Goal: Communication & Community: Answer question/provide support

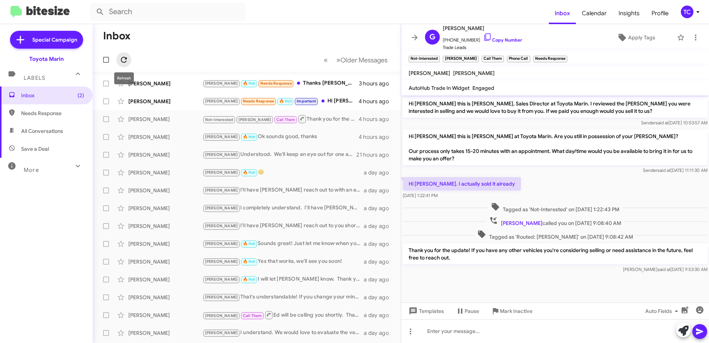
click at [121, 59] on icon at bounding box center [124, 60] width 6 height 6
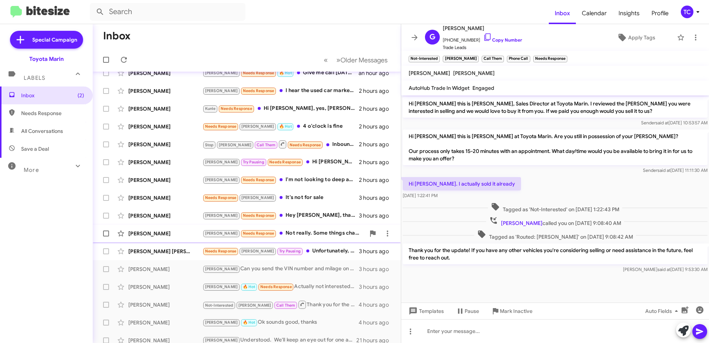
scroll to position [88, 0]
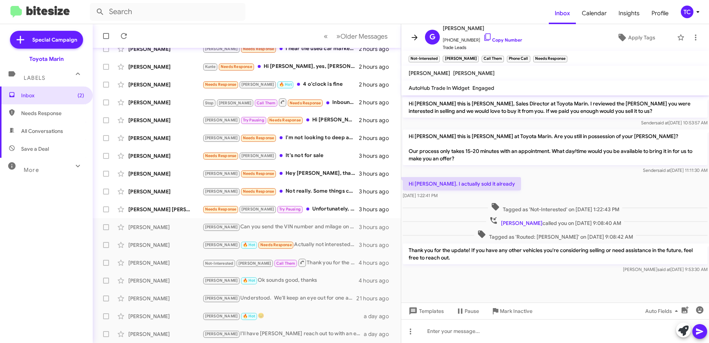
click at [411, 37] on icon at bounding box center [414, 37] width 9 height 9
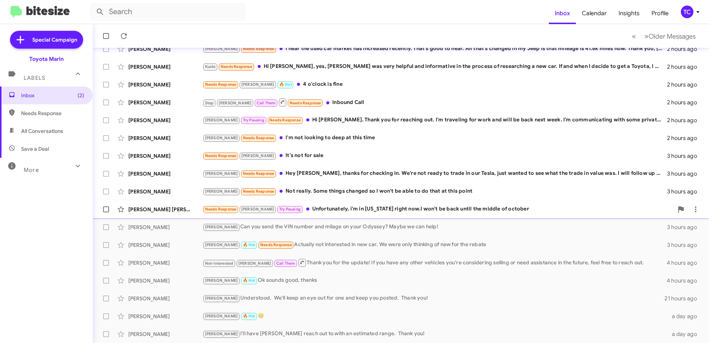
click at [339, 208] on div "Needs Response [PERSON_NAME] Pausing Unfortunately, i'm in [US_STATE] right now…" at bounding box center [437, 209] width 471 height 9
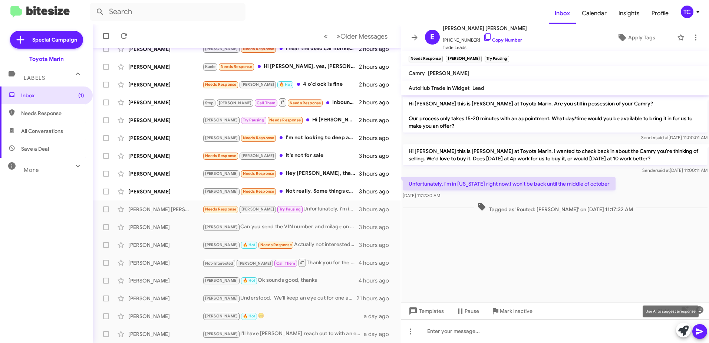
click at [683, 330] on icon at bounding box center [683, 330] width 10 height 10
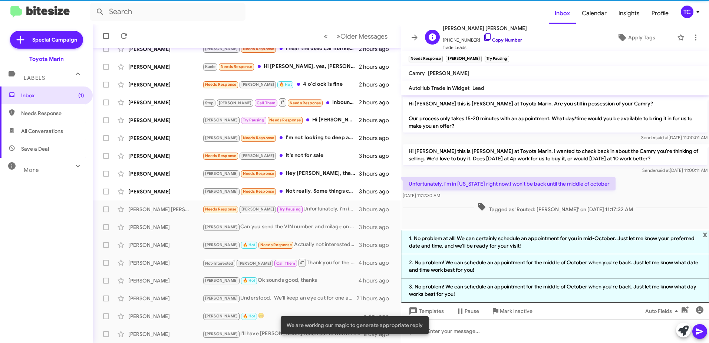
click at [484, 37] on icon at bounding box center [487, 36] width 6 height 7
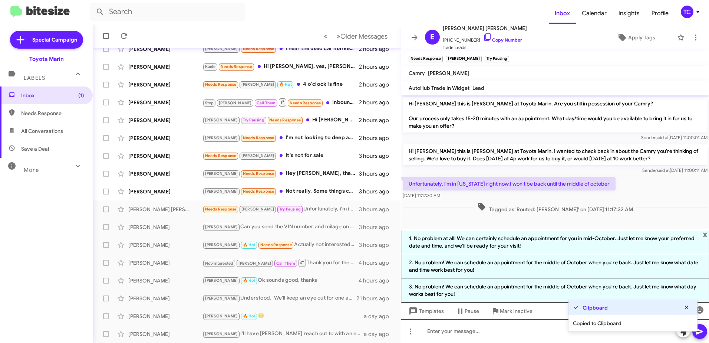
click at [532, 333] on div at bounding box center [555, 331] width 308 height 24
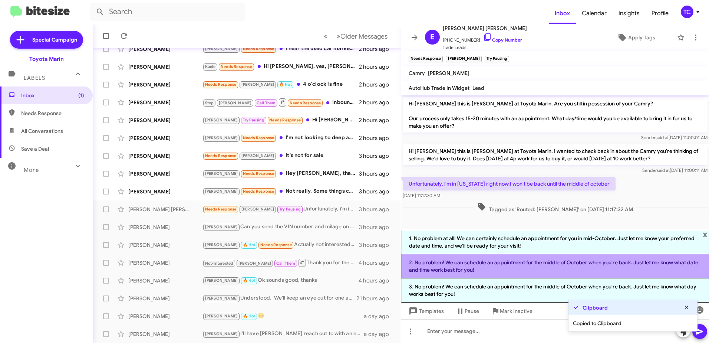
click at [540, 265] on li "2. No problem! We can schedule an appointment for the middle of October when yo…" at bounding box center [555, 266] width 308 height 24
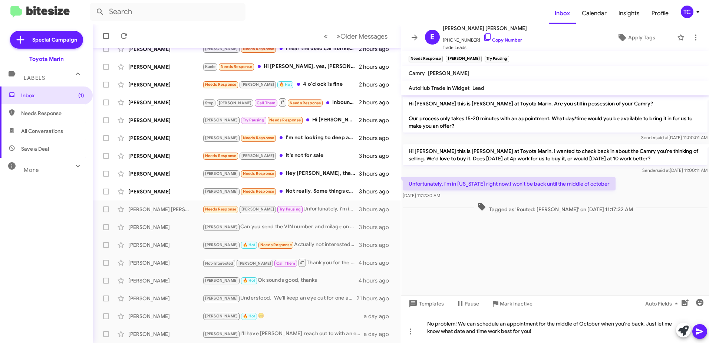
click at [699, 330] on icon at bounding box center [699, 331] width 7 height 6
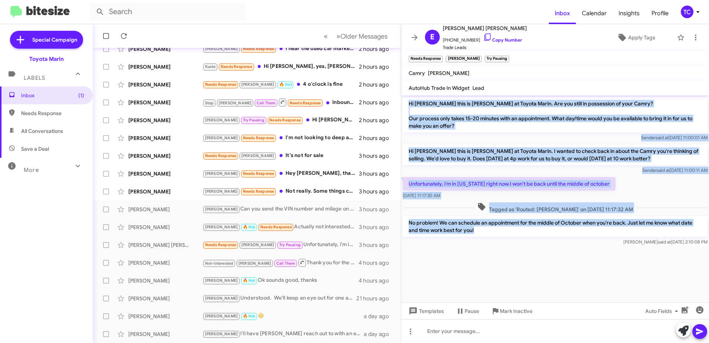
drag, startPoint x: 479, startPoint y: 234, endPoint x: 409, endPoint y: 105, distance: 147.0
click at [409, 105] on div "Hi [PERSON_NAME] this is [PERSON_NAME] at Toyota Marin. Are you still in posses…" at bounding box center [555, 171] width 308 height 152
copy div "Hi [PERSON_NAME] this is [PERSON_NAME] at Toyota Marin. Are you still in posses…"
click at [413, 39] on icon at bounding box center [414, 37] width 9 height 9
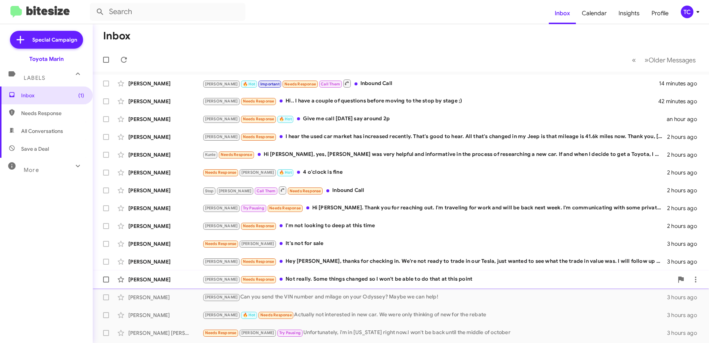
click at [339, 281] on div "[PERSON_NAME] Needs Response Not really. Some things changed so I won't be able…" at bounding box center [437, 279] width 471 height 9
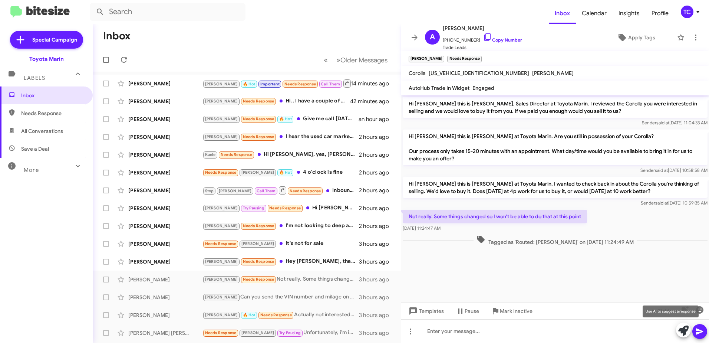
click at [682, 328] on icon at bounding box center [683, 330] width 10 height 10
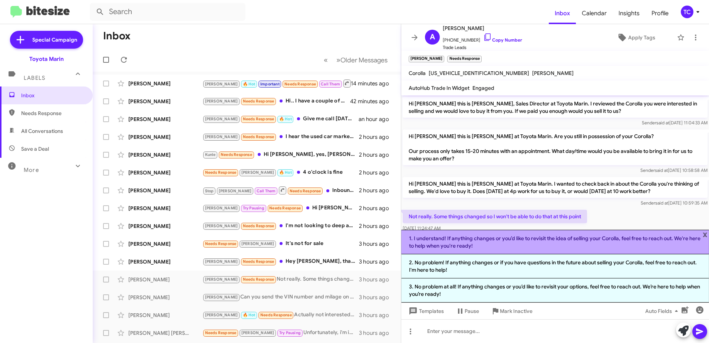
click at [536, 243] on li "1. I understand! If anything changes or you’d like to revisit the idea of selli…" at bounding box center [555, 242] width 308 height 24
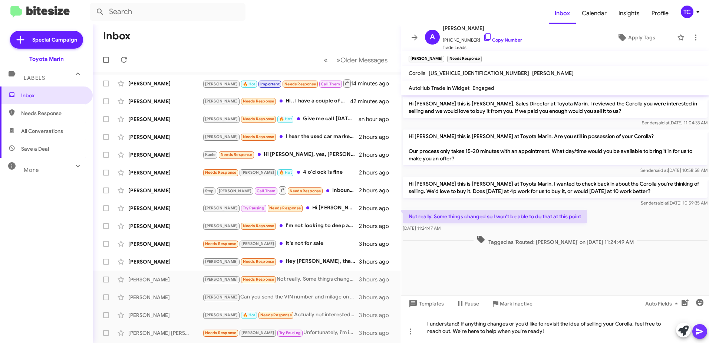
click at [697, 333] on icon at bounding box center [699, 331] width 7 height 6
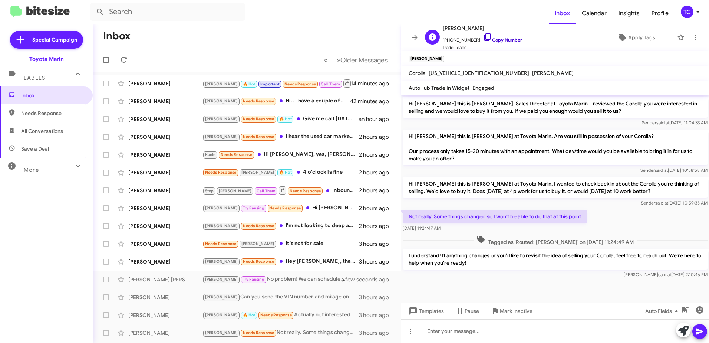
click at [483, 36] on icon at bounding box center [487, 37] width 9 height 9
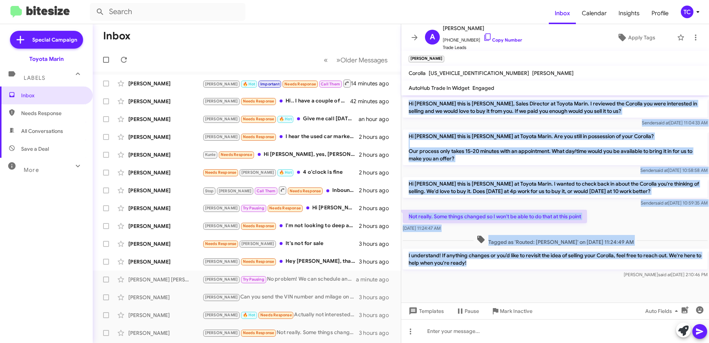
drag, startPoint x: 486, startPoint y: 266, endPoint x: 409, endPoint y: 106, distance: 177.0
click at [409, 106] on div "Hi [PERSON_NAME] this is [PERSON_NAME], Sales Director at Toyota Marin. I revie…" at bounding box center [555, 187] width 308 height 184
copy div "Lo Ipsumdo sita co Adipis Elits, Doeiu Temporin ut Labore Etdol. M aliquaen adm…"
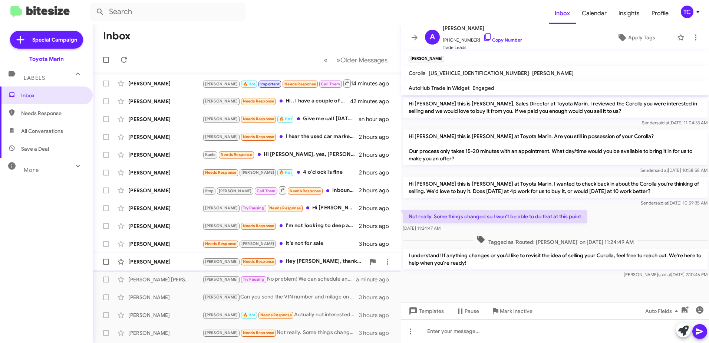
click at [293, 260] on div "[PERSON_NAME] Needs Response Hey [PERSON_NAME], thanks for checking in. We're n…" at bounding box center [283, 261] width 163 height 9
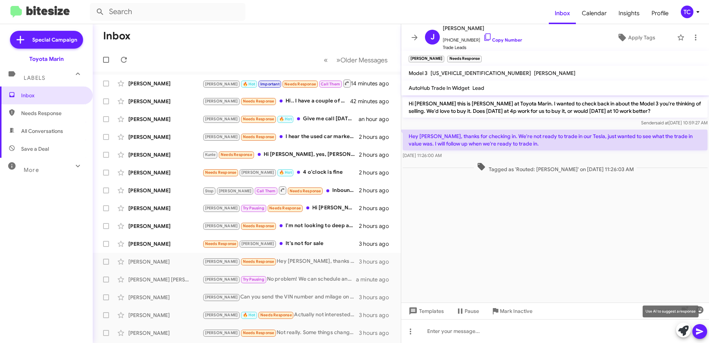
click at [683, 330] on icon at bounding box center [683, 330] width 10 height 10
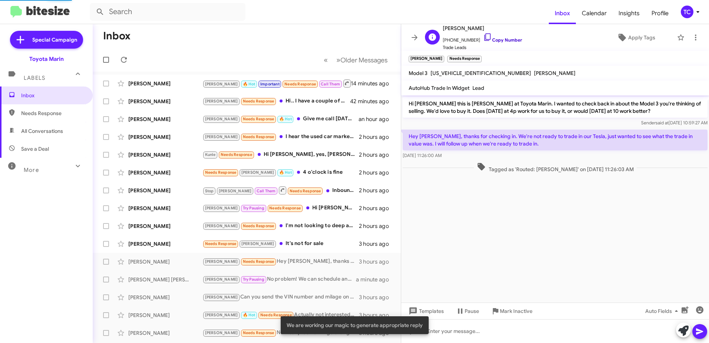
click at [483, 41] on icon at bounding box center [487, 37] width 9 height 9
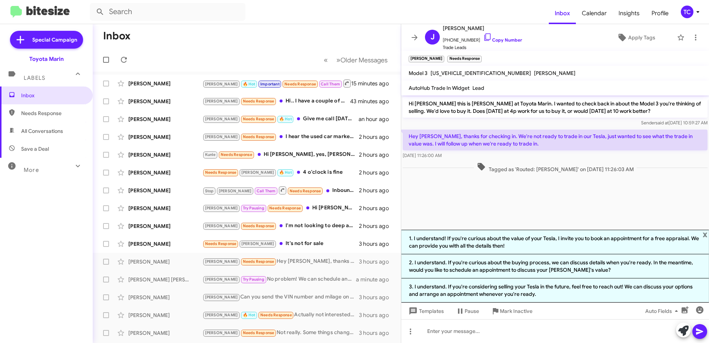
click at [529, 290] on li "3. I understand. If you're considering selling your Tesla in the future, feel f…" at bounding box center [555, 290] width 308 height 24
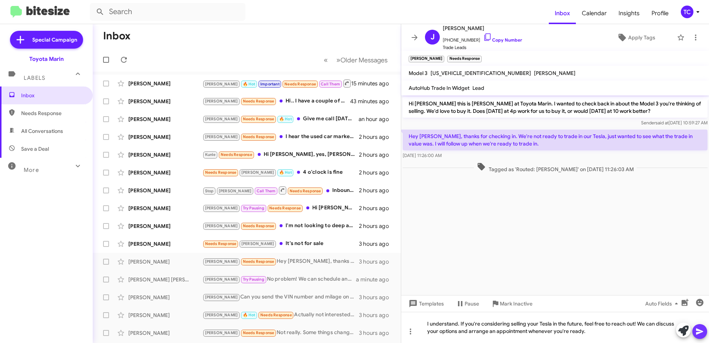
click at [701, 332] on icon at bounding box center [699, 331] width 9 height 9
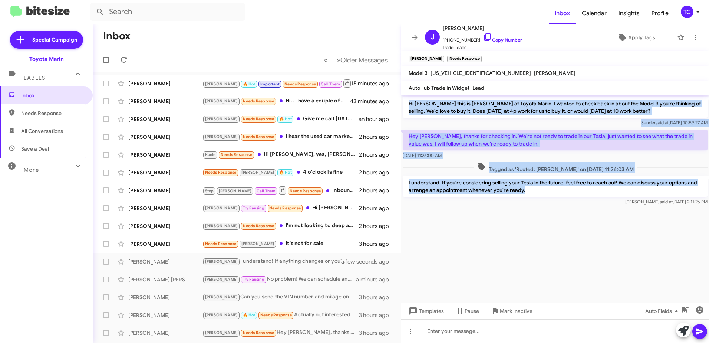
drag, startPoint x: 529, startPoint y: 191, endPoint x: 409, endPoint y: 104, distance: 147.6
click at [409, 104] on div "Hi [PERSON_NAME] this is [PERSON_NAME] at Toyota Marin. I wanted to check back …" at bounding box center [555, 151] width 308 height 112
copy div "Hi [PERSON_NAME] this is [PERSON_NAME] at Toyota Marin. I wanted to check back …"
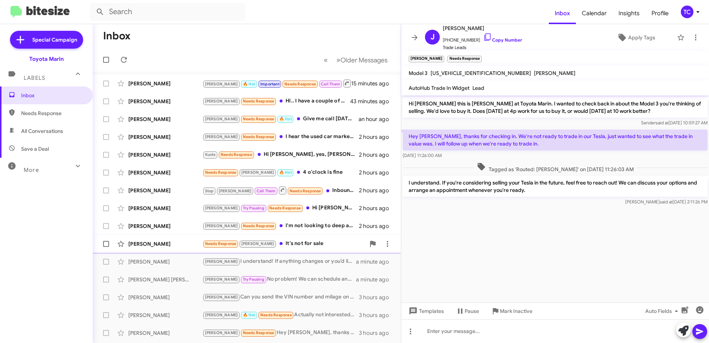
drag, startPoint x: 298, startPoint y: 243, endPoint x: 306, endPoint y: 243, distance: 7.8
click at [298, 243] on div "Needs Response [PERSON_NAME] It's not for sale" at bounding box center [283, 243] width 163 height 9
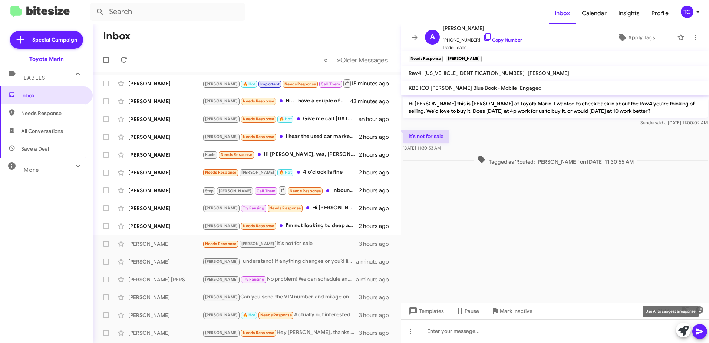
click at [681, 326] on icon at bounding box center [683, 330] width 10 height 10
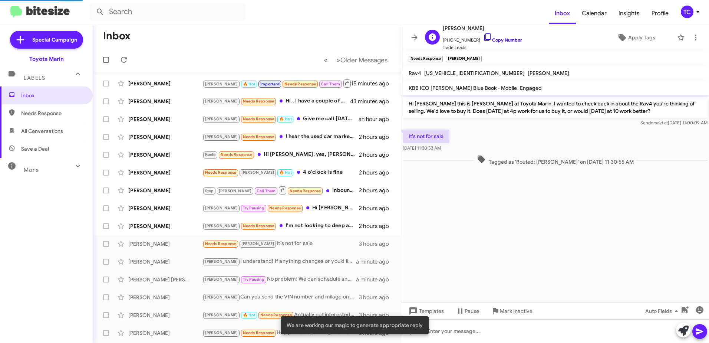
click at [483, 36] on icon at bounding box center [487, 37] width 9 height 9
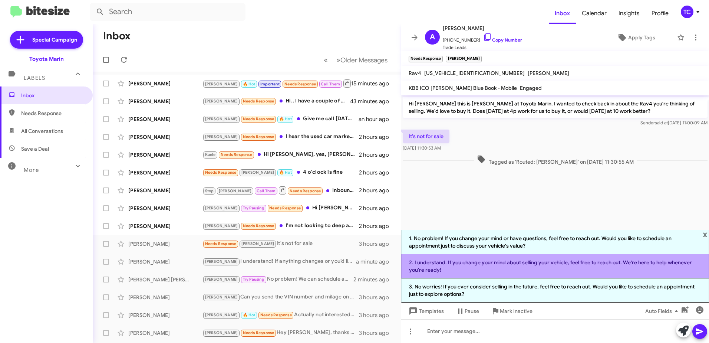
click at [503, 267] on li "2. I understand. If you change your mind about selling your vehicle, feel free …" at bounding box center [555, 266] width 308 height 24
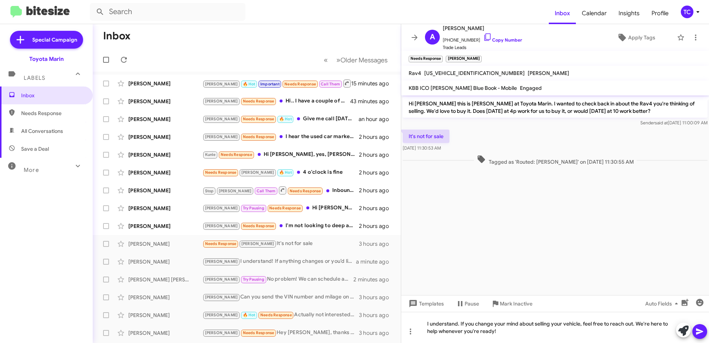
click at [704, 330] on icon at bounding box center [699, 331] width 9 height 9
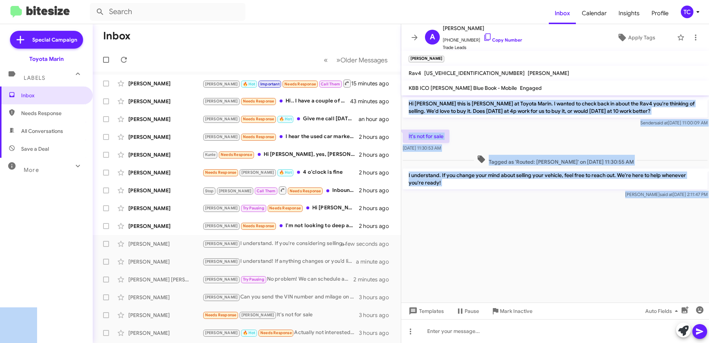
drag, startPoint x: 446, startPoint y: 140, endPoint x: 410, endPoint y: 105, distance: 50.1
copy body "Hi [PERSON_NAME] this is [PERSON_NAME] at Toyota Marin. I wanted to check back …"
click at [416, 40] on icon at bounding box center [414, 37] width 9 height 9
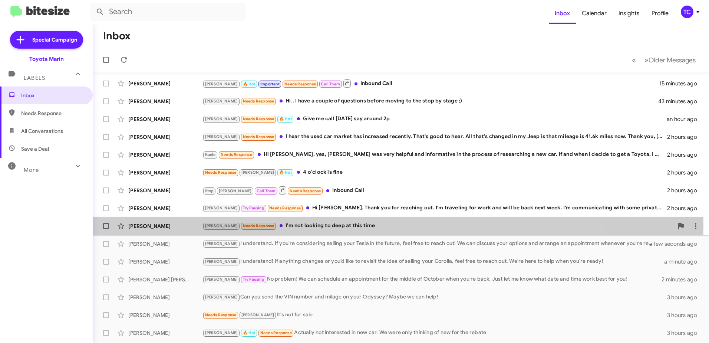
click at [325, 224] on div "[PERSON_NAME] Needs Response I'm not looking to deep at this time" at bounding box center [437, 225] width 471 height 9
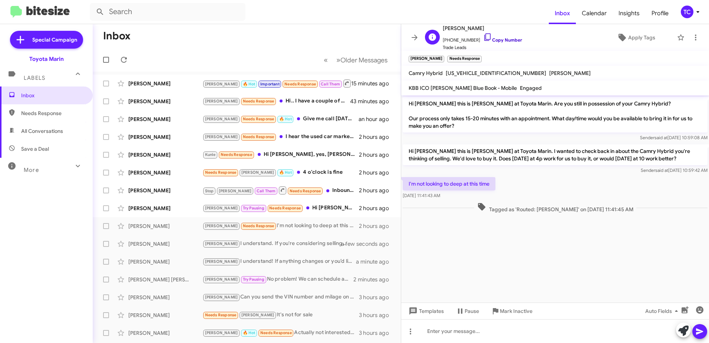
click at [483, 36] on icon at bounding box center [487, 37] width 9 height 9
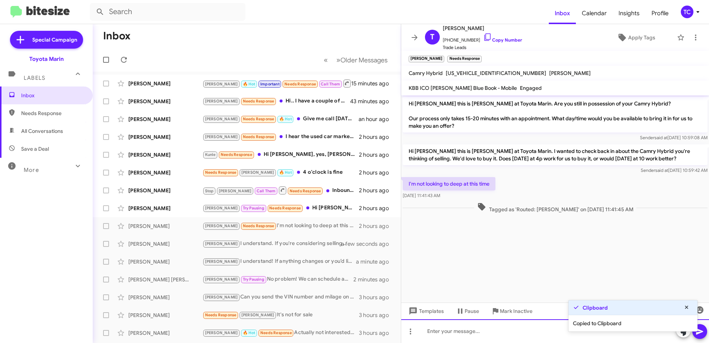
click at [529, 339] on div at bounding box center [555, 331] width 308 height 24
click at [682, 333] on icon at bounding box center [683, 330] width 10 height 10
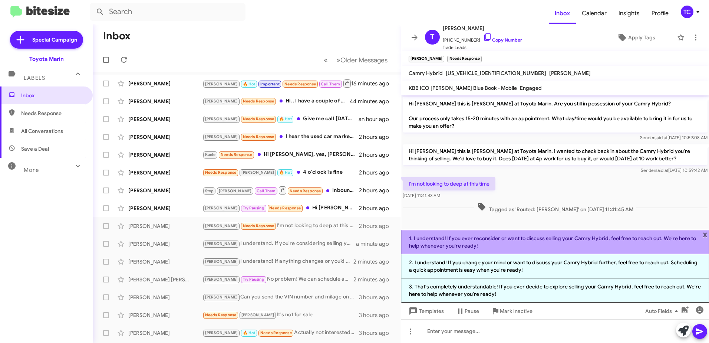
click at [500, 244] on li "1. I understand! If you ever reconsider or want to discuss selling your Camry H…" at bounding box center [555, 242] width 308 height 24
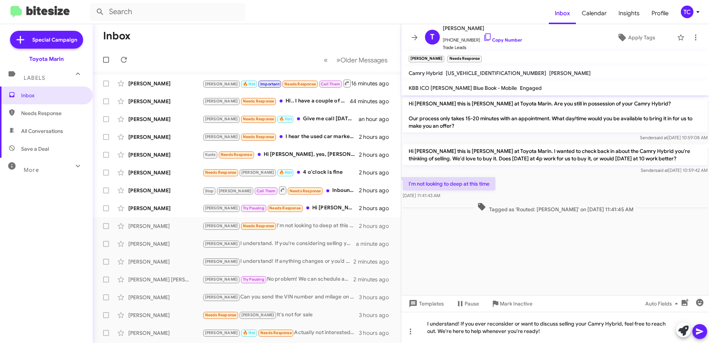
click at [695, 334] on icon at bounding box center [699, 331] width 9 height 9
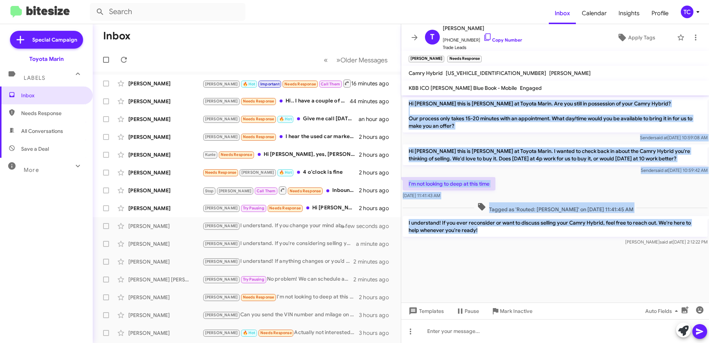
drag, startPoint x: 467, startPoint y: 230, endPoint x: 408, endPoint y: 105, distance: 138.8
click at [408, 105] on div "Hi [PERSON_NAME] this is [PERSON_NAME] at Toyota Marin. Are you still in posses…" at bounding box center [555, 171] width 308 height 152
copy div "Hi [PERSON_NAME] this is [PERSON_NAME] at Toyota Marin. Are you still in posses…"
drag, startPoint x: 415, startPoint y: 39, endPoint x: 413, endPoint y: 43, distance: 4.6
click at [415, 39] on icon at bounding box center [415, 37] width 6 height 6
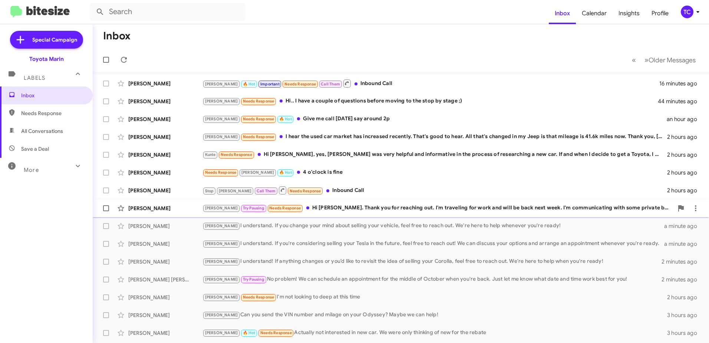
click at [364, 204] on div "[PERSON_NAME] Pausing Needs Response Hi [PERSON_NAME]. Thank you for reaching o…" at bounding box center [437, 208] width 471 height 9
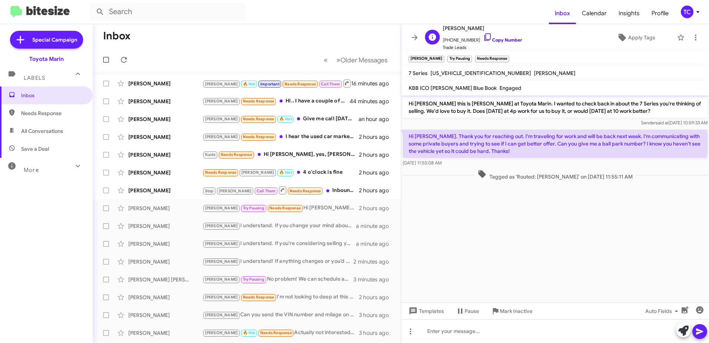
click at [483, 40] on icon at bounding box center [487, 37] width 9 height 9
drag, startPoint x: 682, startPoint y: 330, endPoint x: 662, endPoint y: 317, distance: 24.0
click at [682, 330] on icon at bounding box center [683, 330] width 10 height 10
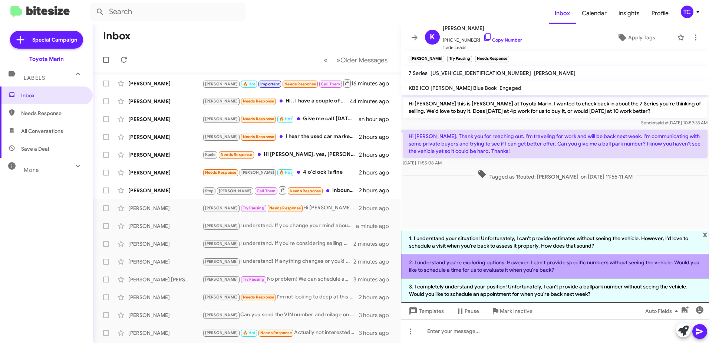
click at [536, 265] on li "2. I understand you're exploring options. However, I can't provide specific num…" at bounding box center [555, 266] width 308 height 24
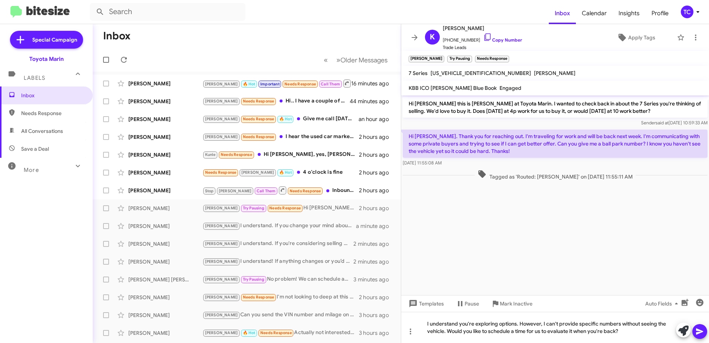
click at [704, 333] on icon at bounding box center [699, 331] width 9 height 9
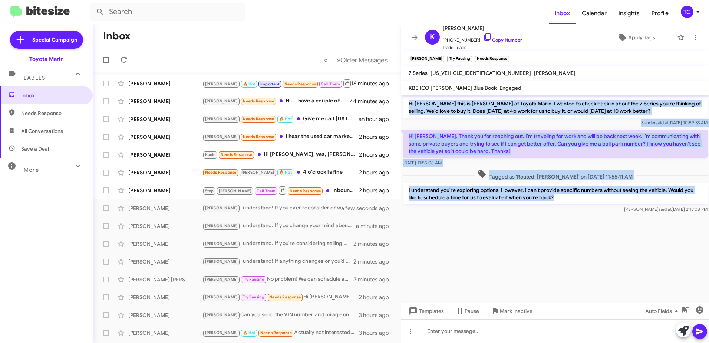
drag, startPoint x: 557, startPoint y: 198, endPoint x: 408, endPoint y: 105, distance: 176.6
click at [408, 105] on div "Hi [PERSON_NAME] this is [PERSON_NAME] at Toyota Marin. I wanted to check back …" at bounding box center [555, 154] width 308 height 119
copy div "Hi [PERSON_NAME] this is [PERSON_NAME] at Toyota Marin. I wanted to check back …"
drag, startPoint x: 413, startPoint y: 35, endPoint x: 414, endPoint y: 43, distance: 8.2
click at [413, 35] on icon at bounding box center [414, 37] width 9 height 9
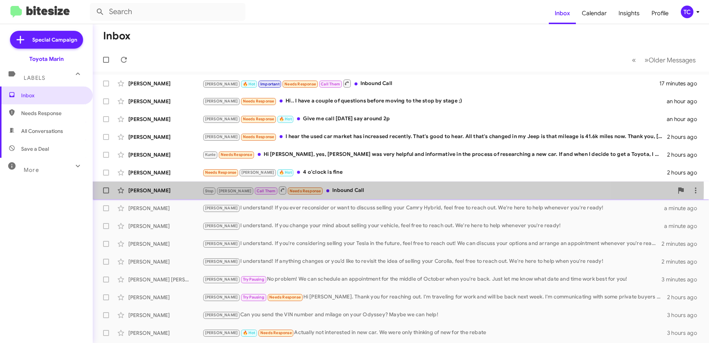
click at [327, 187] on div "Stop [PERSON_NAME] Call Them Needs Response Inbound Call" at bounding box center [437, 189] width 471 height 9
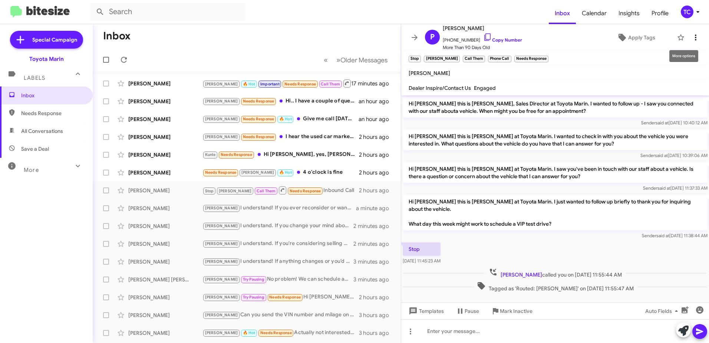
click at [691, 36] on icon at bounding box center [695, 37] width 9 height 9
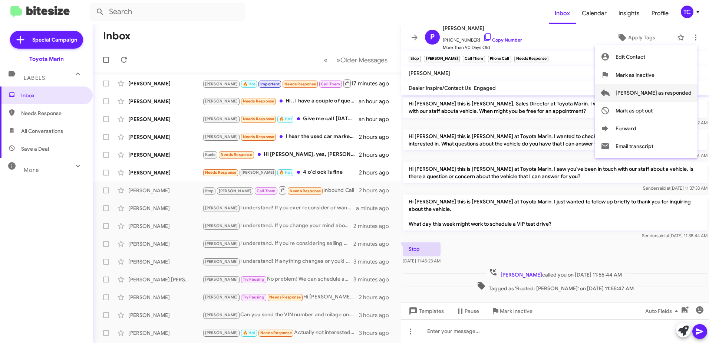
click at [658, 91] on span "[PERSON_NAME] as responded" at bounding box center [654, 93] width 76 height 18
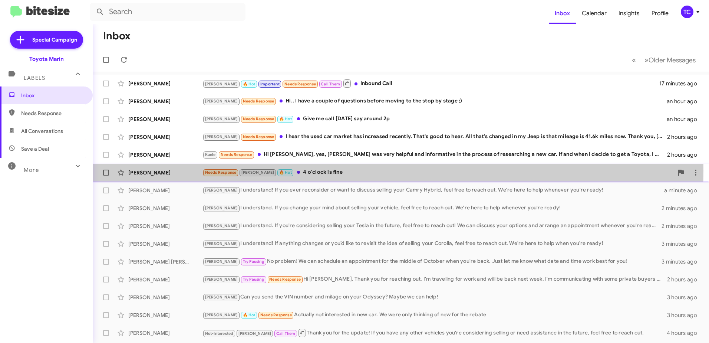
click at [310, 170] on div "Needs Response [PERSON_NAME] 🔥 Hot 4 o'clock is fine" at bounding box center [437, 172] width 471 height 9
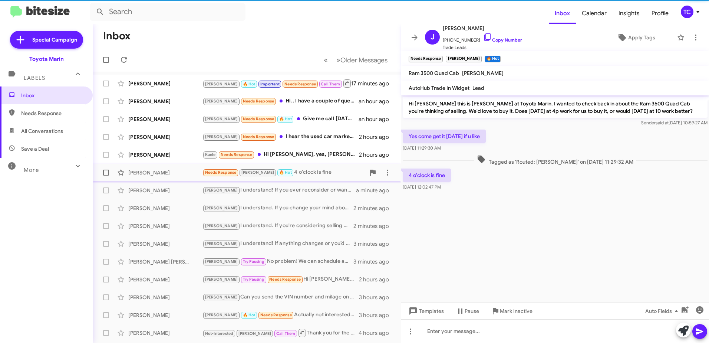
click at [292, 172] on div "Needs Response [PERSON_NAME] 🔥 Hot 4 o'clock is fine" at bounding box center [283, 172] width 163 height 9
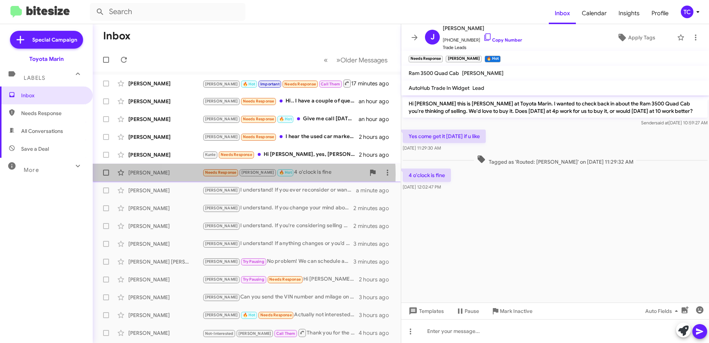
click at [231, 174] on span "Needs Response" at bounding box center [221, 172] width 32 height 5
click at [229, 173] on span "Needs Response" at bounding box center [221, 172] width 32 height 5
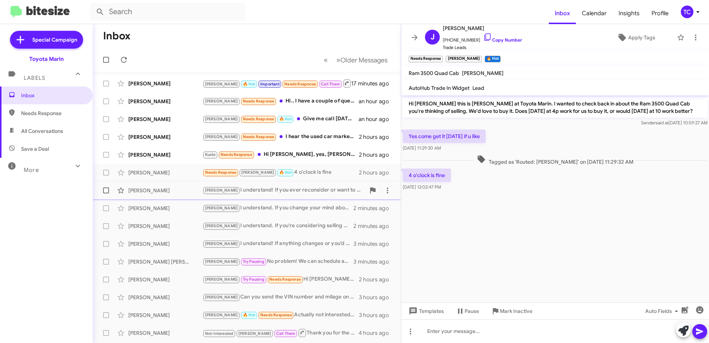
click at [232, 187] on div "[PERSON_NAME] I understand! If you ever reconsider or want to discuss selling y…" at bounding box center [283, 190] width 163 height 9
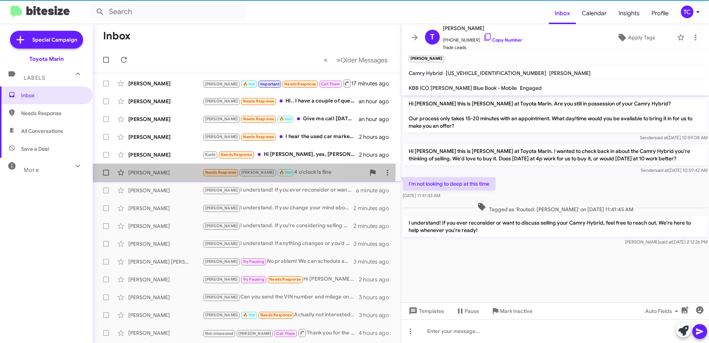
click at [229, 170] on span "Needs Response" at bounding box center [221, 172] width 32 height 5
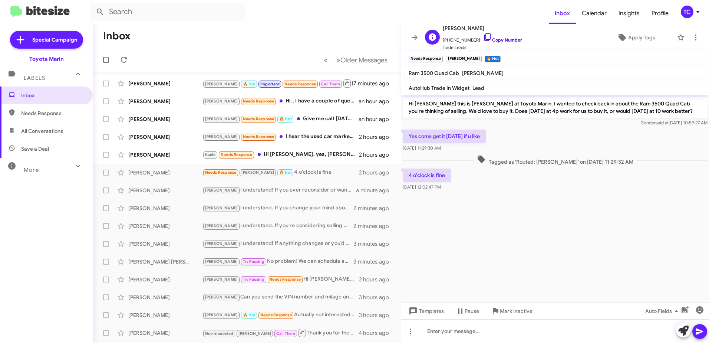
click at [483, 38] on icon at bounding box center [487, 37] width 9 height 9
click at [685, 326] on icon at bounding box center [683, 330] width 10 height 10
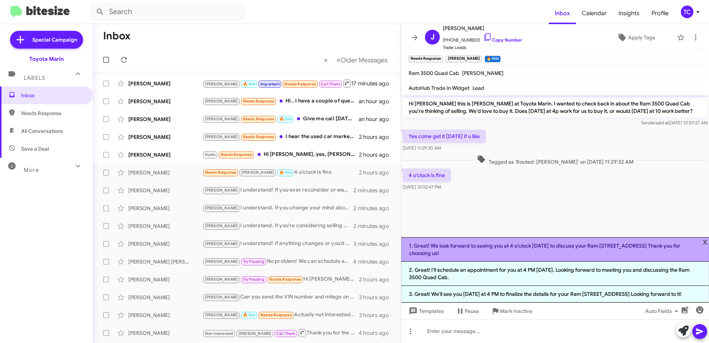
click at [521, 248] on li "1. Great! We look forward to seeing you at 4 o'clock [DATE] to discuss your Ram…" at bounding box center [555, 249] width 308 height 24
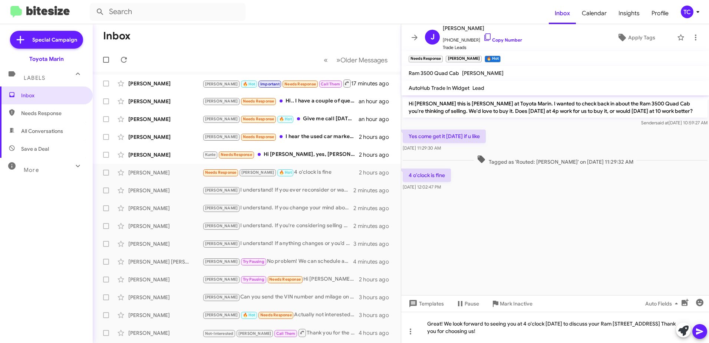
click at [702, 330] on icon at bounding box center [699, 331] width 9 height 9
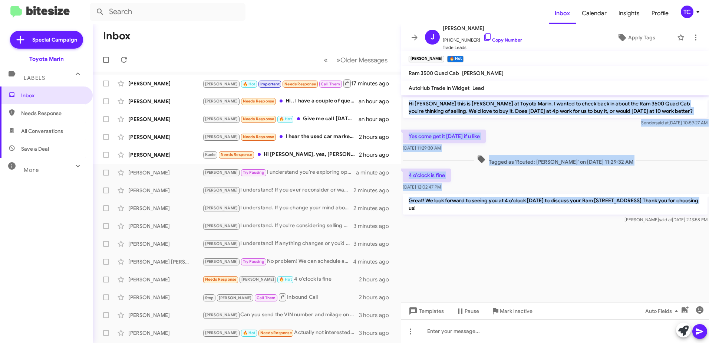
drag, startPoint x: 705, startPoint y: 202, endPoint x: 408, endPoint y: 106, distance: 312.9
click at [408, 106] on div "Hi [PERSON_NAME] this is [PERSON_NAME] at Toyota Marin. I wanted to check back …" at bounding box center [555, 159] width 308 height 129
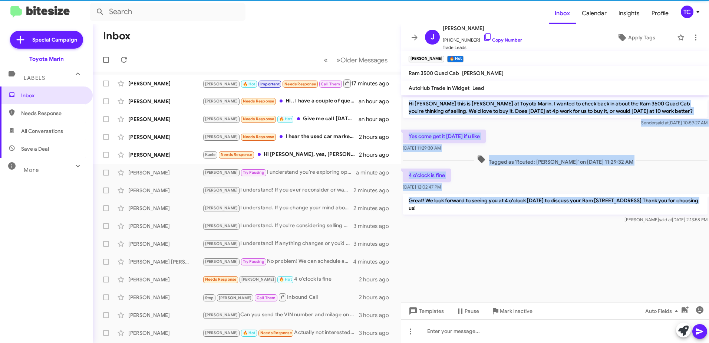
copy div "Hi [PERSON_NAME] this is [PERSON_NAME] at Toyota Marin. I wanted to check back …"
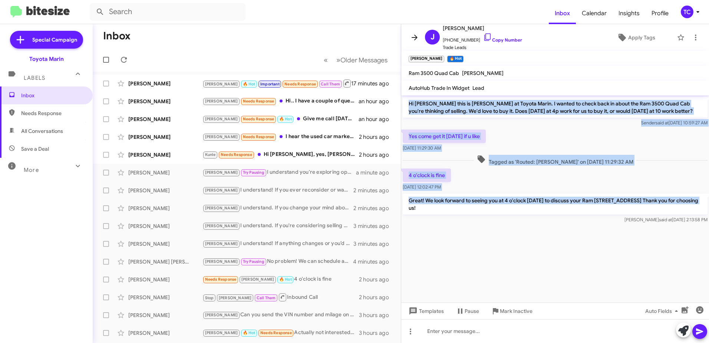
click at [412, 34] on icon at bounding box center [414, 37] width 9 height 9
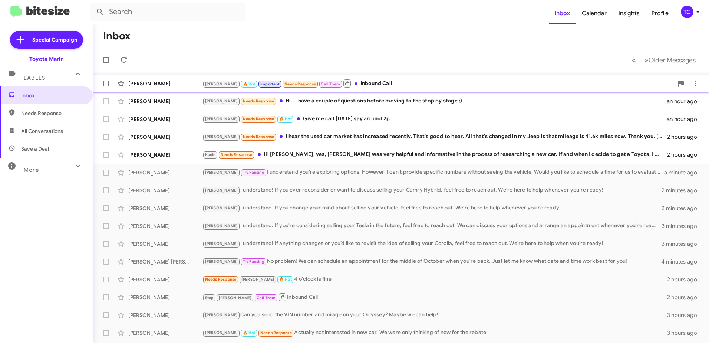
click at [357, 83] on div "[PERSON_NAME] 🔥 Hot Important Needs Response Call Them Inbound Call" at bounding box center [437, 83] width 471 height 9
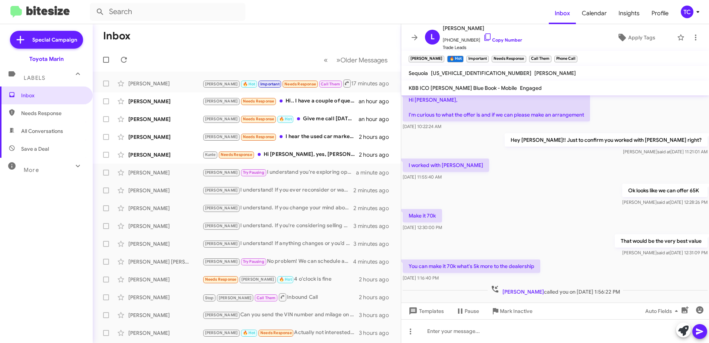
scroll to position [248, 0]
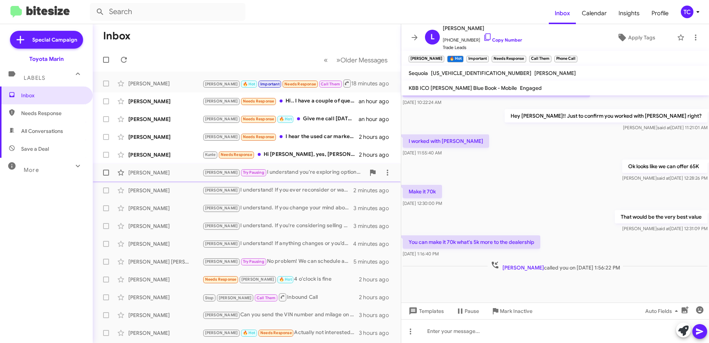
click at [261, 174] on div "[PERSON_NAME] Pausing I understand you're exploring options. However, I can't p…" at bounding box center [283, 172] width 163 height 9
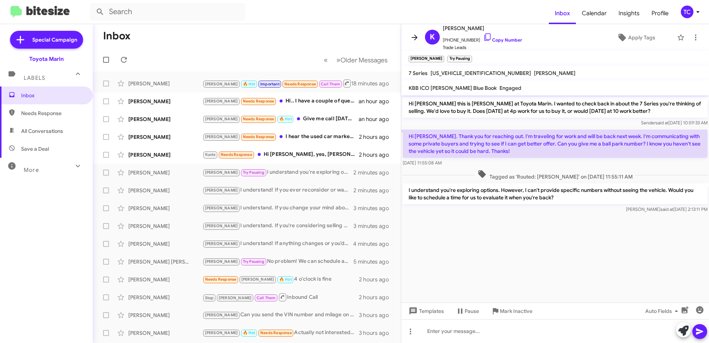
click at [414, 35] on icon at bounding box center [414, 37] width 9 height 9
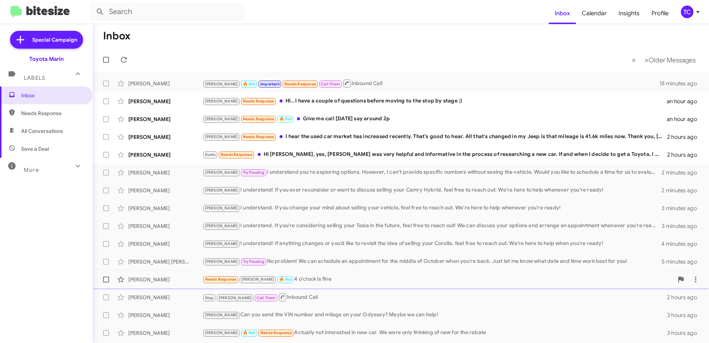
click at [239, 277] on span "Needs Response" at bounding box center [220, 278] width 36 height 7
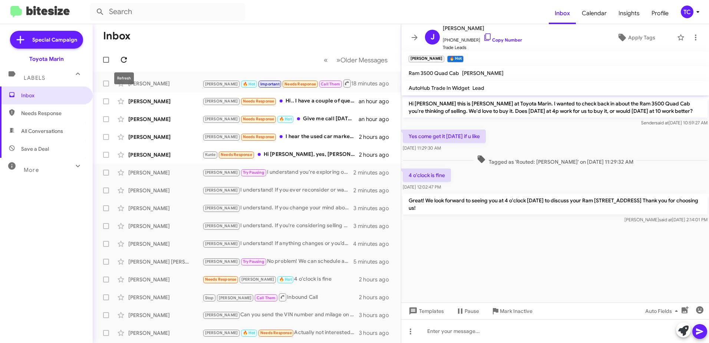
click at [124, 57] on icon at bounding box center [123, 59] width 9 height 9
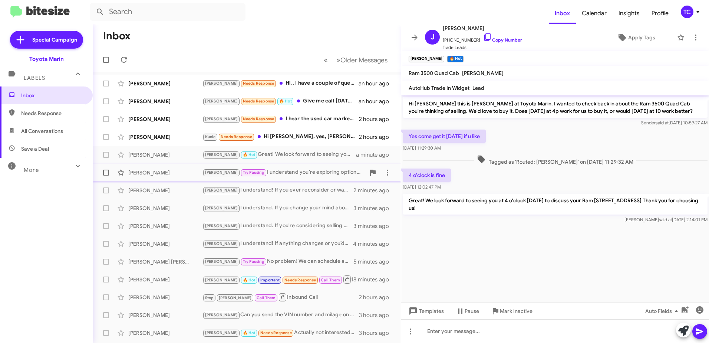
click at [282, 175] on div "[PERSON_NAME] Pausing I understand you're exploring options. However, I can't p…" at bounding box center [283, 172] width 163 height 9
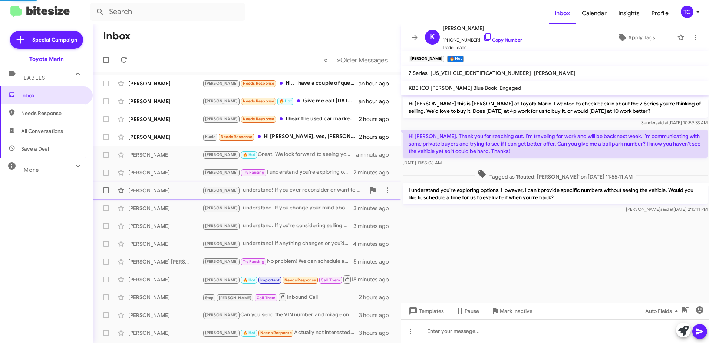
click at [280, 188] on div "[PERSON_NAME] I understand! If you ever reconsider or want to discuss selling y…" at bounding box center [283, 190] width 163 height 9
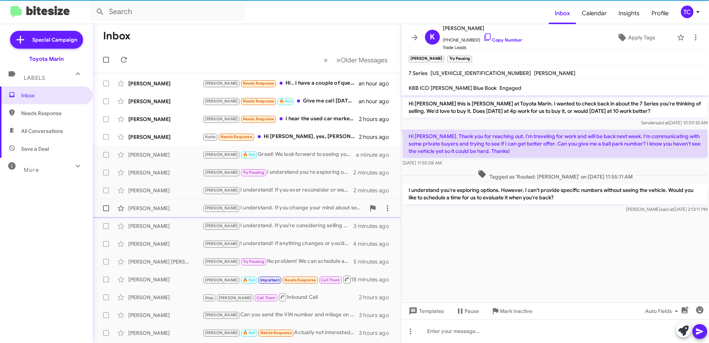
click at [279, 204] on div "[PERSON_NAME] understand. If you change your mind about selling your vehicle, f…" at bounding box center [283, 208] width 163 height 9
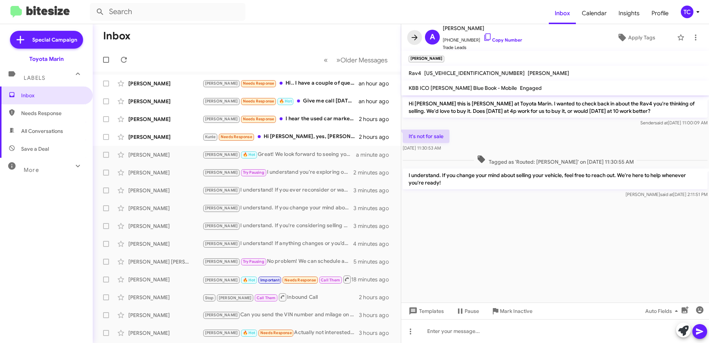
click at [416, 36] on icon at bounding box center [414, 37] width 9 height 9
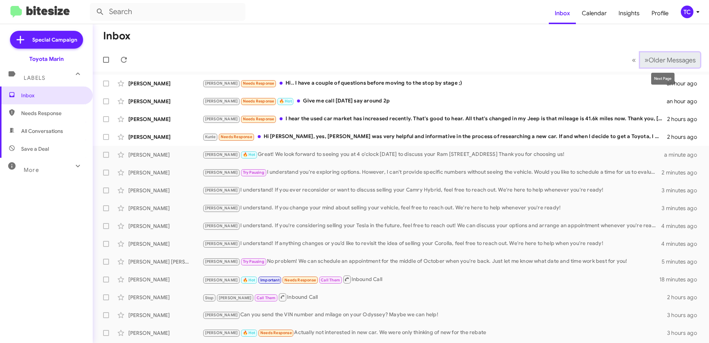
click at [649, 56] on span "Older Messages" at bounding box center [672, 60] width 47 height 8
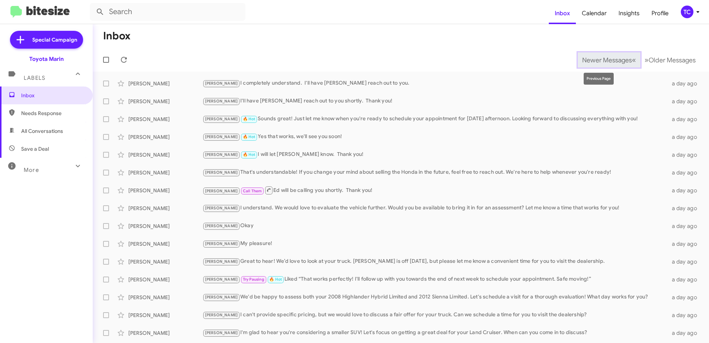
click at [608, 62] on span "Newer Messages" at bounding box center [607, 60] width 50 height 8
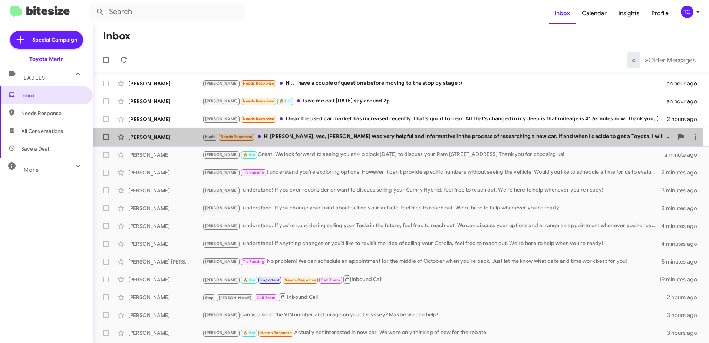
click at [293, 136] on div "Kunle Needs Response Hi [PERSON_NAME], yes, [PERSON_NAME] was very helpful and …" at bounding box center [437, 136] width 471 height 9
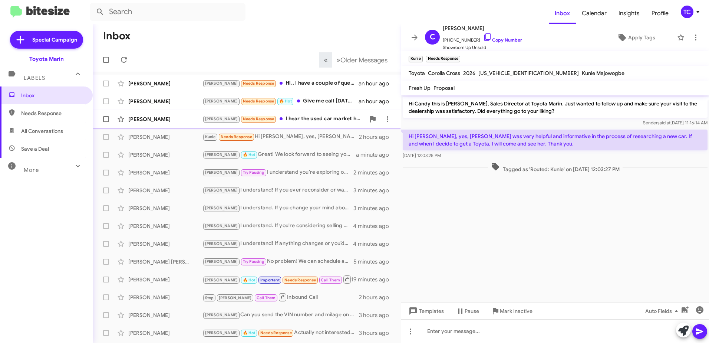
click at [298, 116] on div "[PERSON_NAME] Needs Response I hear the used car market has increased recently.…" at bounding box center [283, 119] width 163 height 9
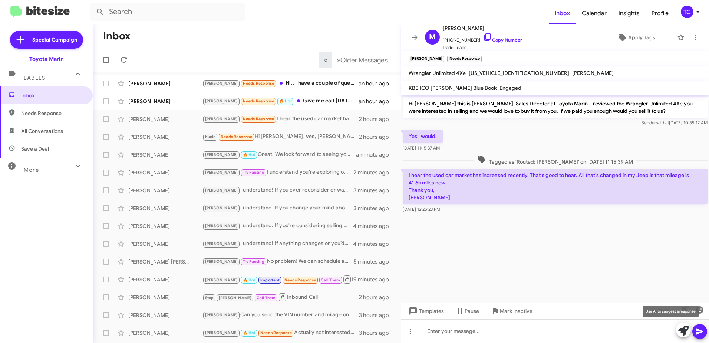
click at [685, 329] on icon at bounding box center [683, 330] width 10 height 10
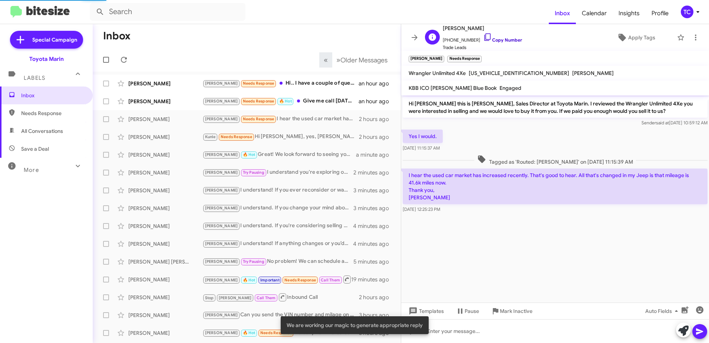
click at [483, 37] on icon at bounding box center [487, 37] width 9 height 9
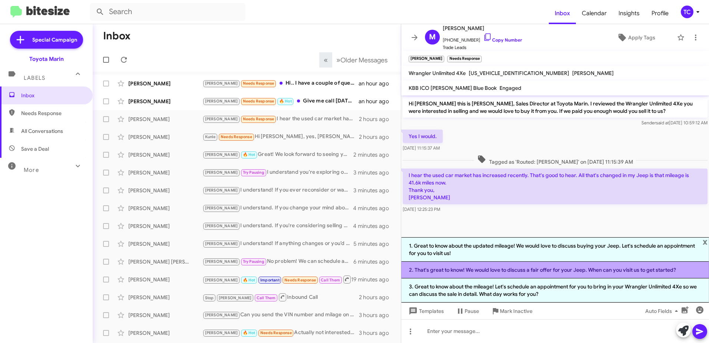
click at [547, 271] on li "2. That's great to know! We would love to discuss a fair offer for your Jeep. W…" at bounding box center [555, 269] width 308 height 17
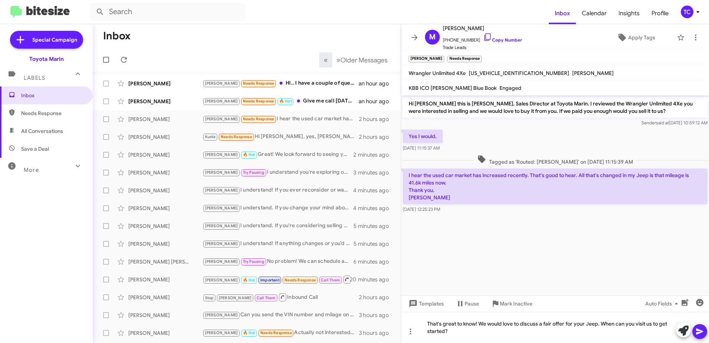
click at [702, 330] on icon at bounding box center [699, 331] width 9 height 9
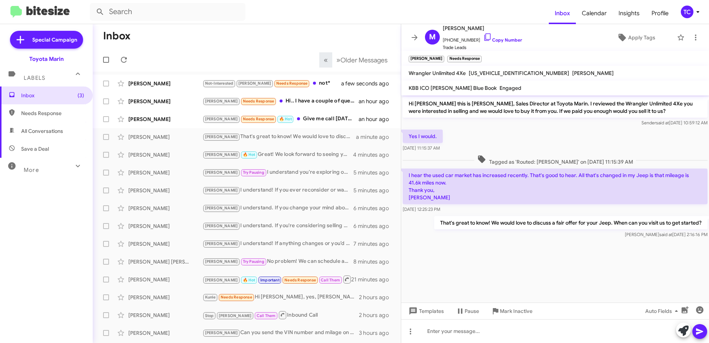
click at [616, 227] on p "That's great to know! We would love to discuss a fair offer for your Jeep. When…" at bounding box center [570, 222] width 273 height 13
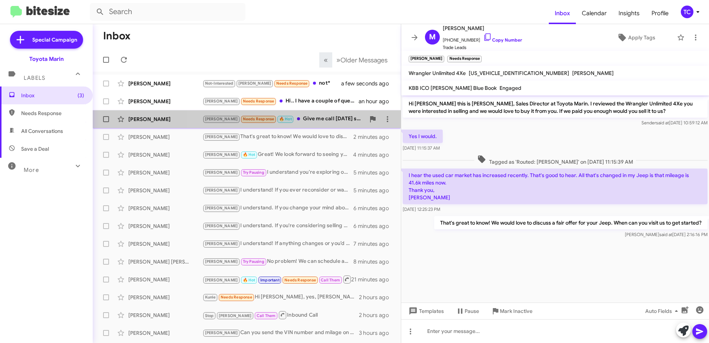
click at [317, 123] on div "[PERSON_NAME] Needs Response 🔥 Hot Give me call [DATE] say around 2p" at bounding box center [283, 119] width 163 height 9
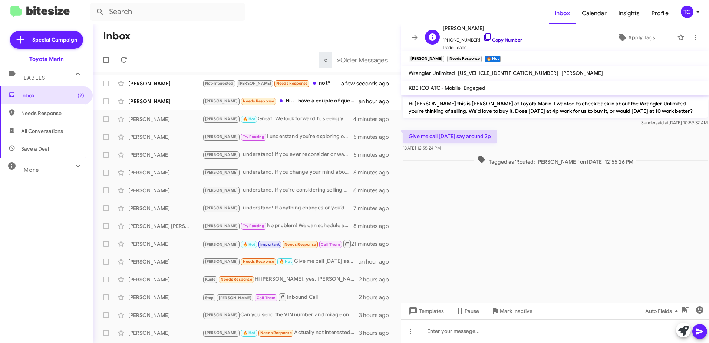
click at [483, 37] on icon at bounding box center [487, 37] width 9 height 9
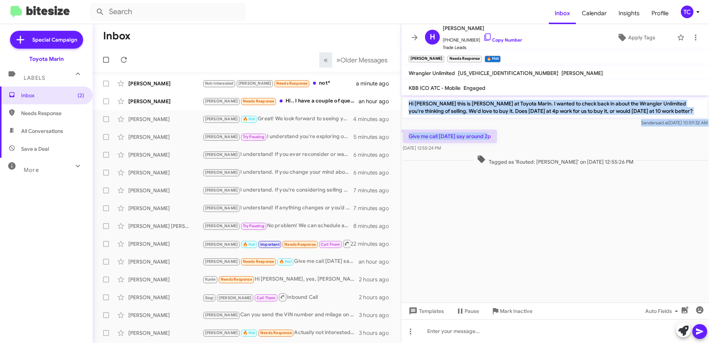
drag, startPoint x: 488, startPoint y: 137, endPoint x: 405, endPoint y: 106, distance: 88.6
click at [405, 106] on div "Hi [PERSON_NAME] this is [PERSON_NAME] at Toyota Marin. I wanted to check back …" at bounding box center [555, 131] width 308 height 72
copy div "Hi [PERSON_NAME] this is [PERSON_NAME] at Toyota Marin. I wanted to check back …"
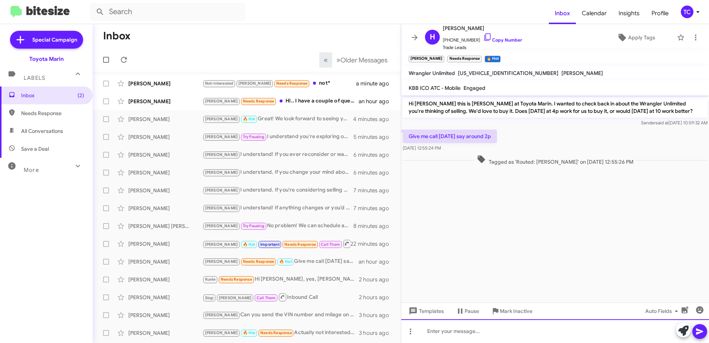
click at [469, 329] on div at bounding box center [555, 331] width 308 height 24
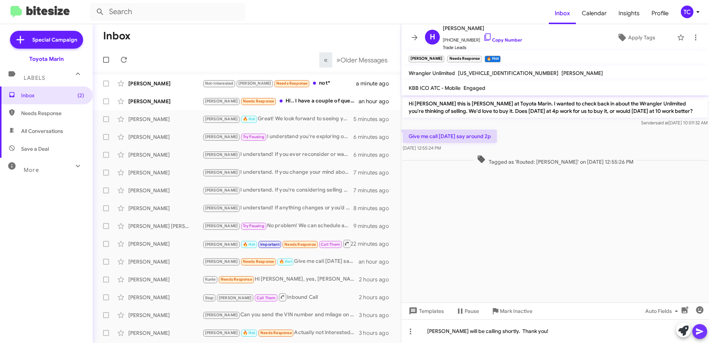
click at [701, 327] on icon at bounding box center [699, 331] width 9 height 9
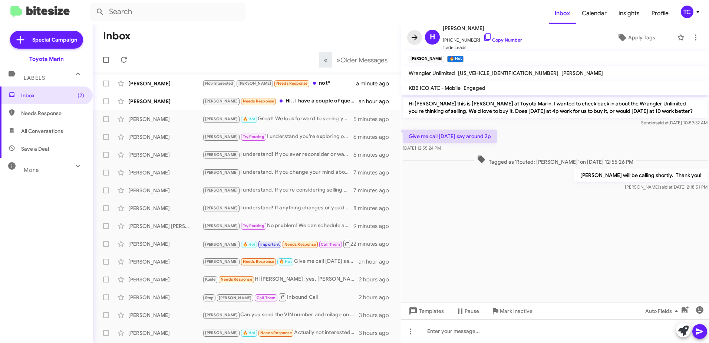
click at [415, 40] on icon at bounding box center [414, 37] width 9 height 9
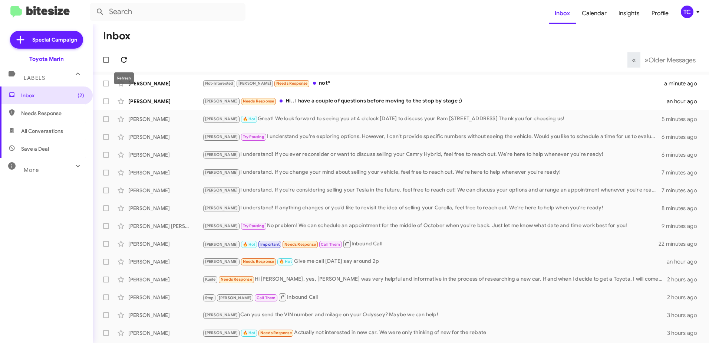
click at [120, 59] on span at bounding box center [123, 59] width 15 height 9
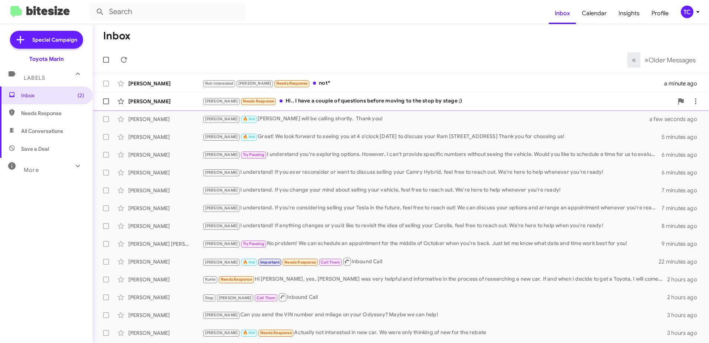
click at [286, 100] on div "[PERSON_NAME] Needs Response Hi.. I have a couple of questions before moving to…" at bounding box center [437, 101] width 471 height 9
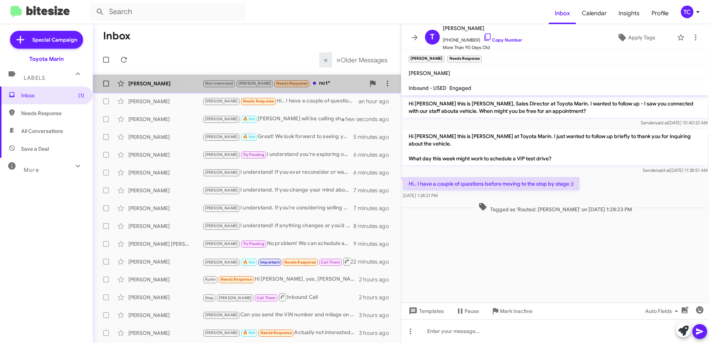
click at [297, 82] on div "Not-Interested [PERSON_NAME] Needs Response not*" at bounding box center [283, 83] width 163 height 9
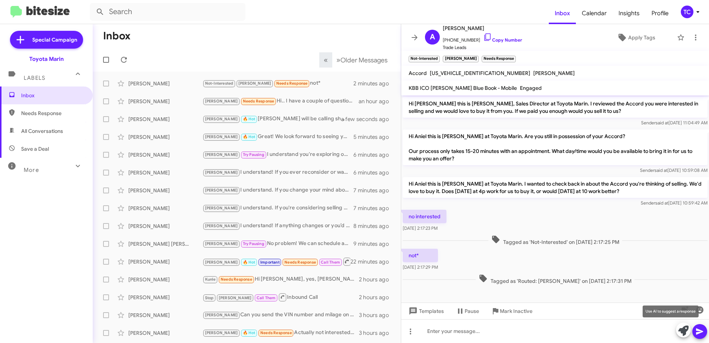
click at [682, 330] on icon at bounding box center [683, 330] width 10 height 10
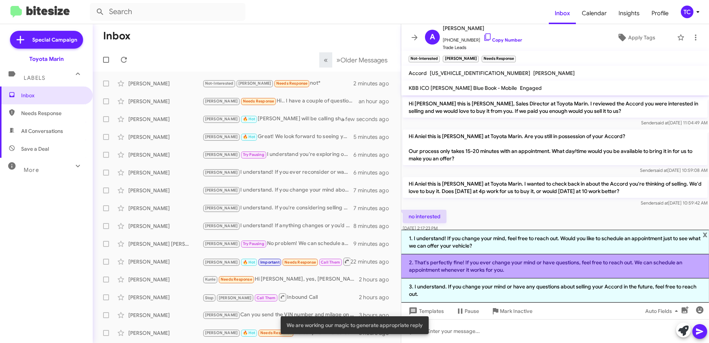
click at [572, 260] on li "2. That's perfectly fine! If you ever change your mind or have questions, feel …" at bounding box center [555, 266] width 308 height 24
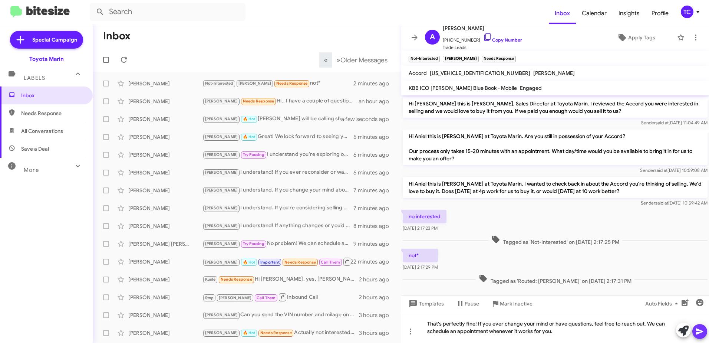
click at [704, 327] on icon at bounding box center [699, 331] width 9 height 9
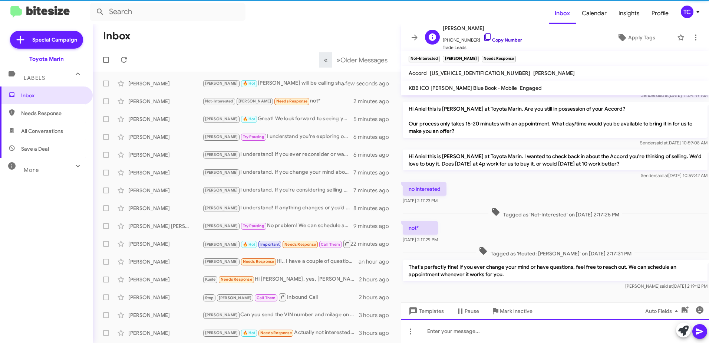
scroll to position [31, 0]
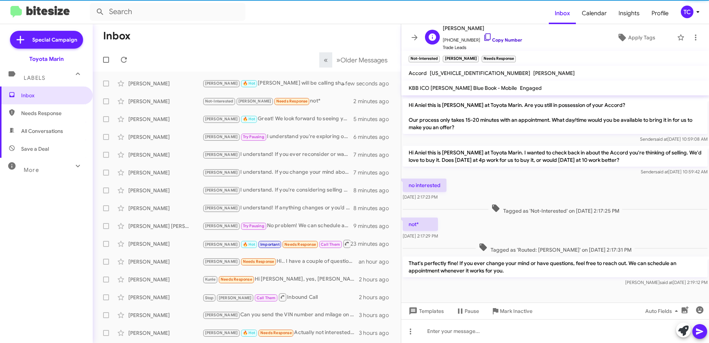
click at [484, 33] on icon at bounding box center [487, 36] width 6 height 7
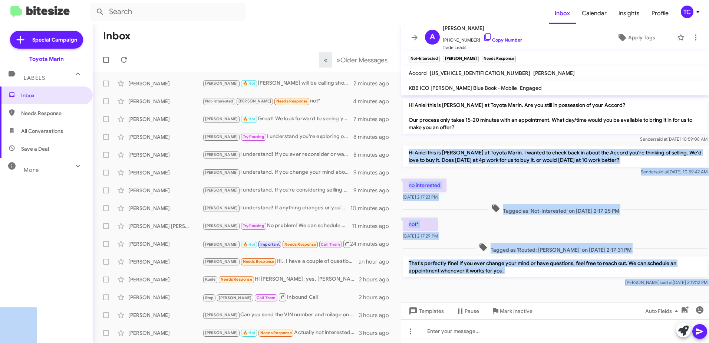
drag, startPoint x: 445, startPoint y: 186, endPoint x: 405, endPoint y: 153, distance: 52.1
drag, startPoint x: 405, startPoint y: 153, endPoint x: 454, endPoint y: 184, distance: 58.7
click at [456, 179] on div "no interested [DATE] 2:17:23 PM" at bounding box center [555, 189] width 308 height 25
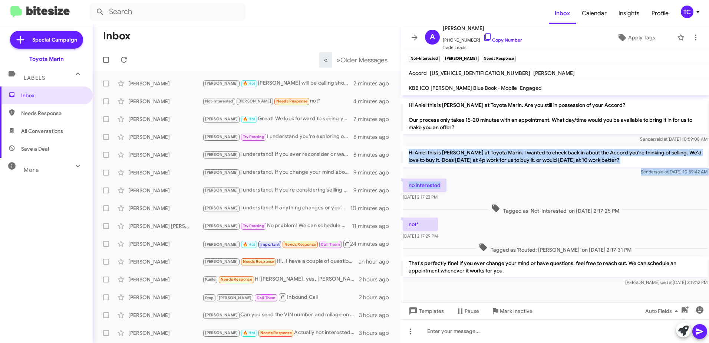
drag, startPoint x: 446, startPoint y: 184, endPoint x: 408, endPoint y: 154, distance: 48.8
click at [408, 154] on div "Hi [PERSON_NAME] this is [PERSON_NAME], Sales Director at Toyota Marin. I revie…" at bounding box center [555, 175] width 308 height 223
copy div "Hi Aniel this is [PERSON_NAME] at Toyota Marin. I wanted to check back in about…"
click at [122, 58] on icon at bounding box center [124, 60] width 6 height 6
click at [416, 40] on icon at bounding box center [414, 37] width 9 height 9
